Goal: Find specific page/section: Find specific page/section

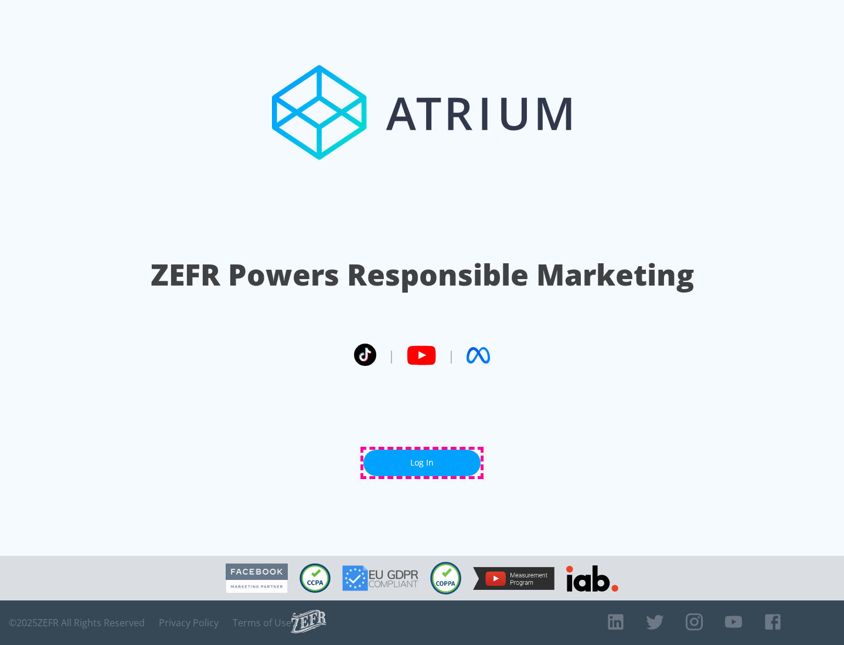
click at [422, 462] on link "Log In" at bounding box center [421, 463] width 117 height 26
